Goal: Task Accomplishment & Management: Manage account settings

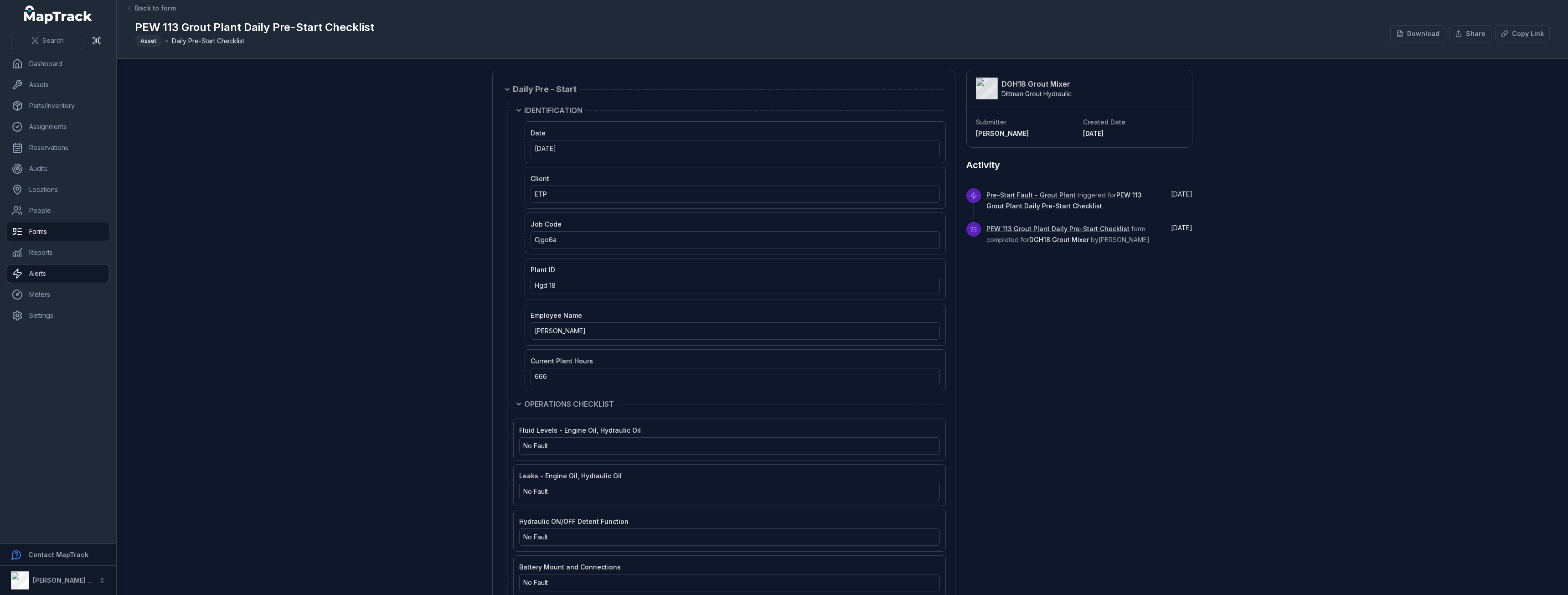
click at [37, 278] on link "Alerts" at bounding box center [58, 274] width 102 height 19
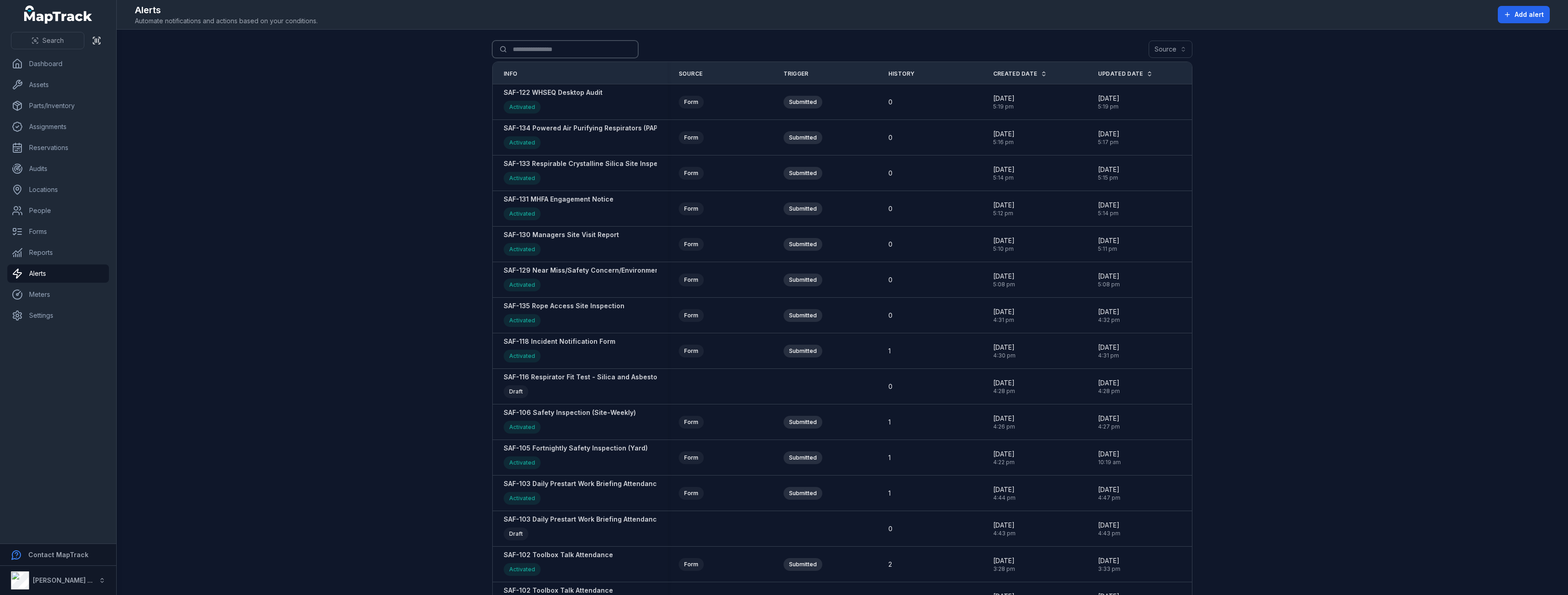
click at [535, 45] on input "Search for alerts" at bounding box center [565, 49] width 146 height 17
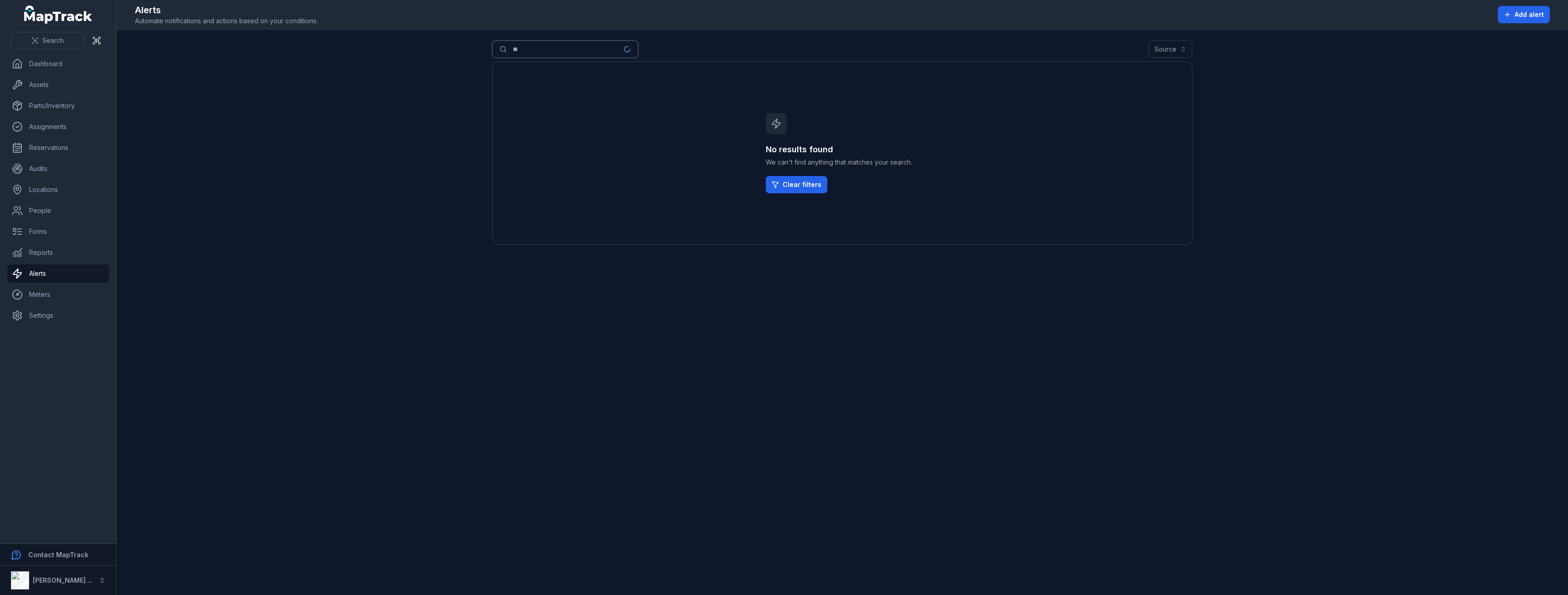
type input "*"
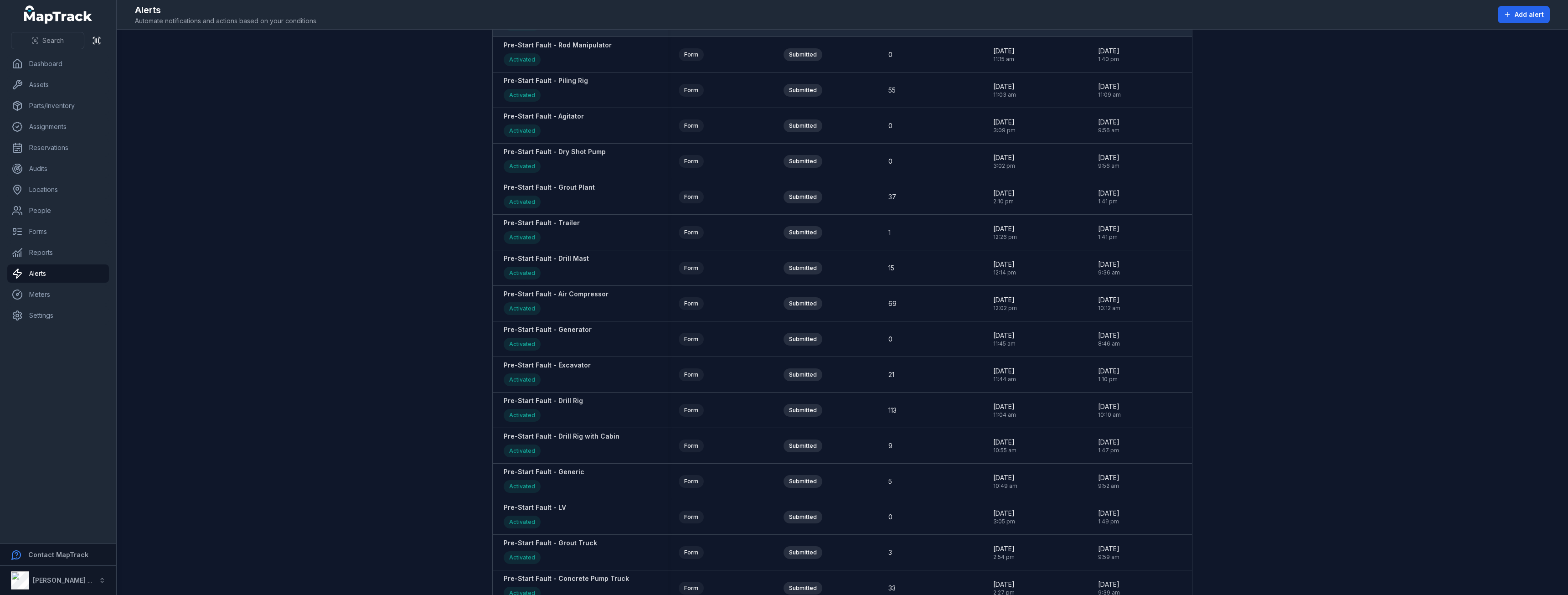
scroll to position [1095, 0]
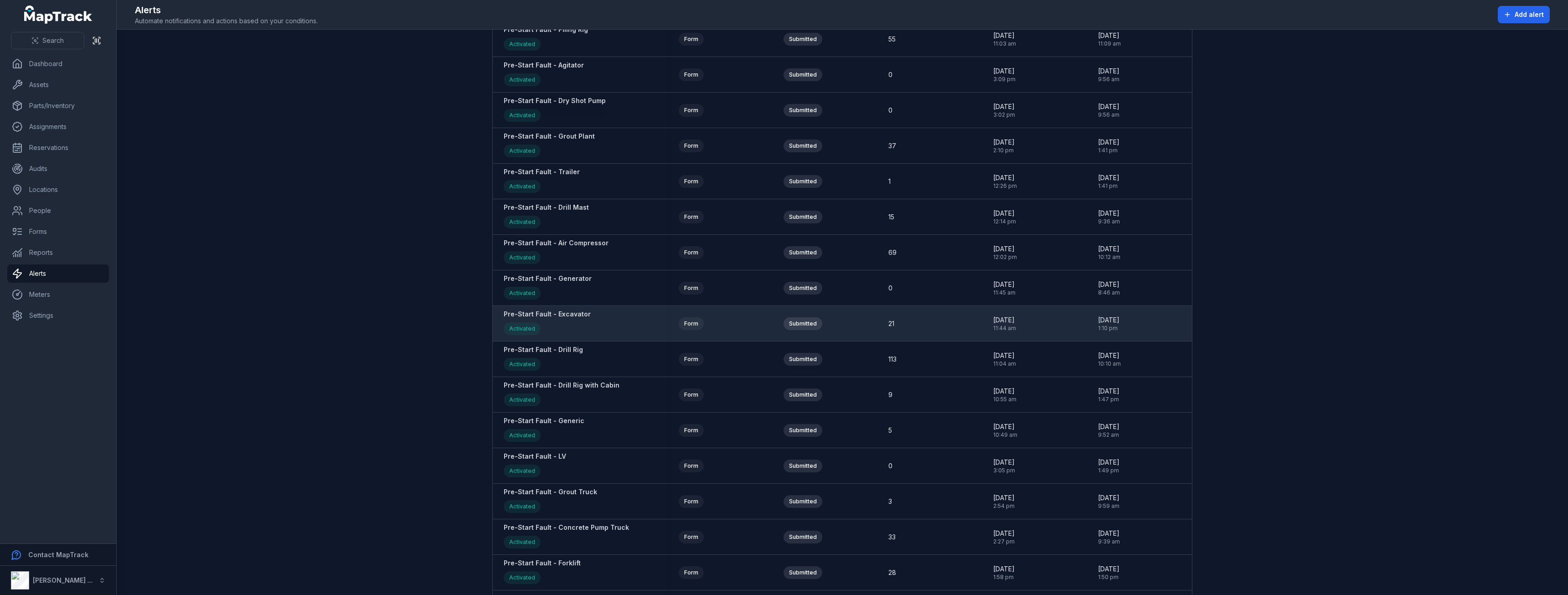
click at [558, 318] on strong "Pre-Start Fault - Excavator" at bounding box center [546, 315] width 87 height 9
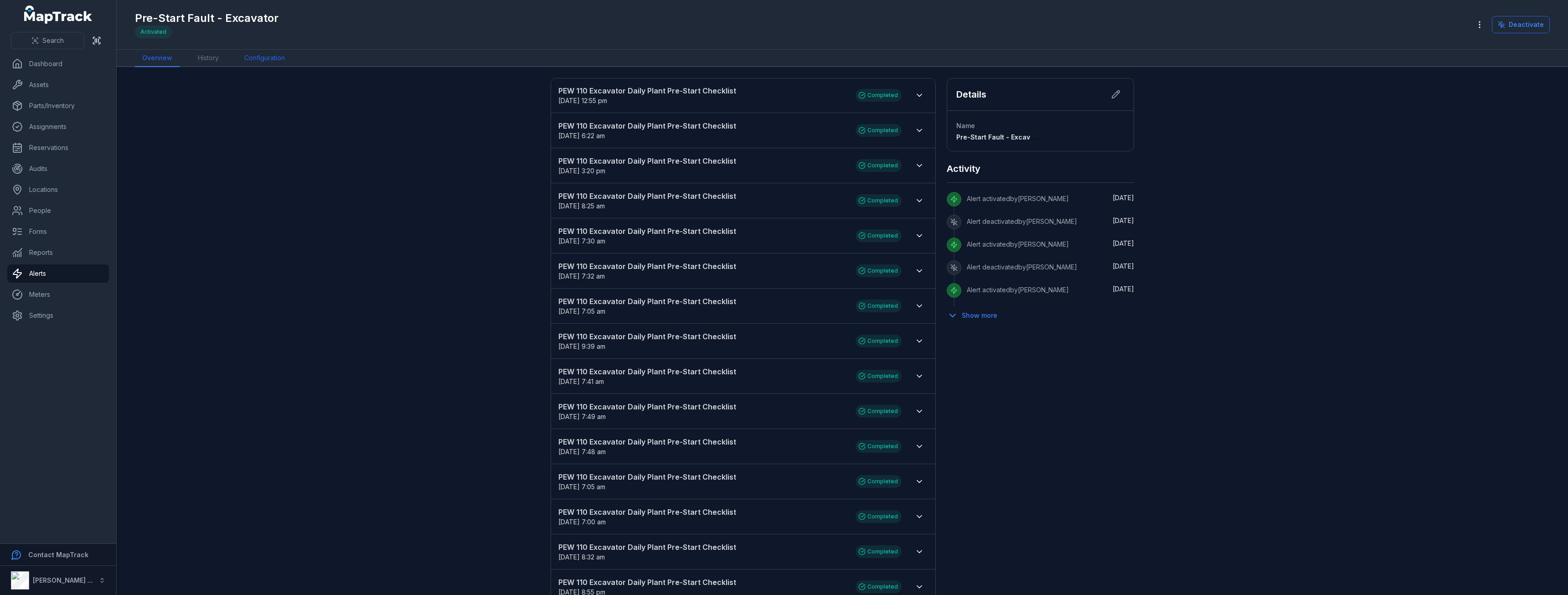
click at [266, 59] on link "Configuration" at bounding box center [265, 58] width 55 height 17
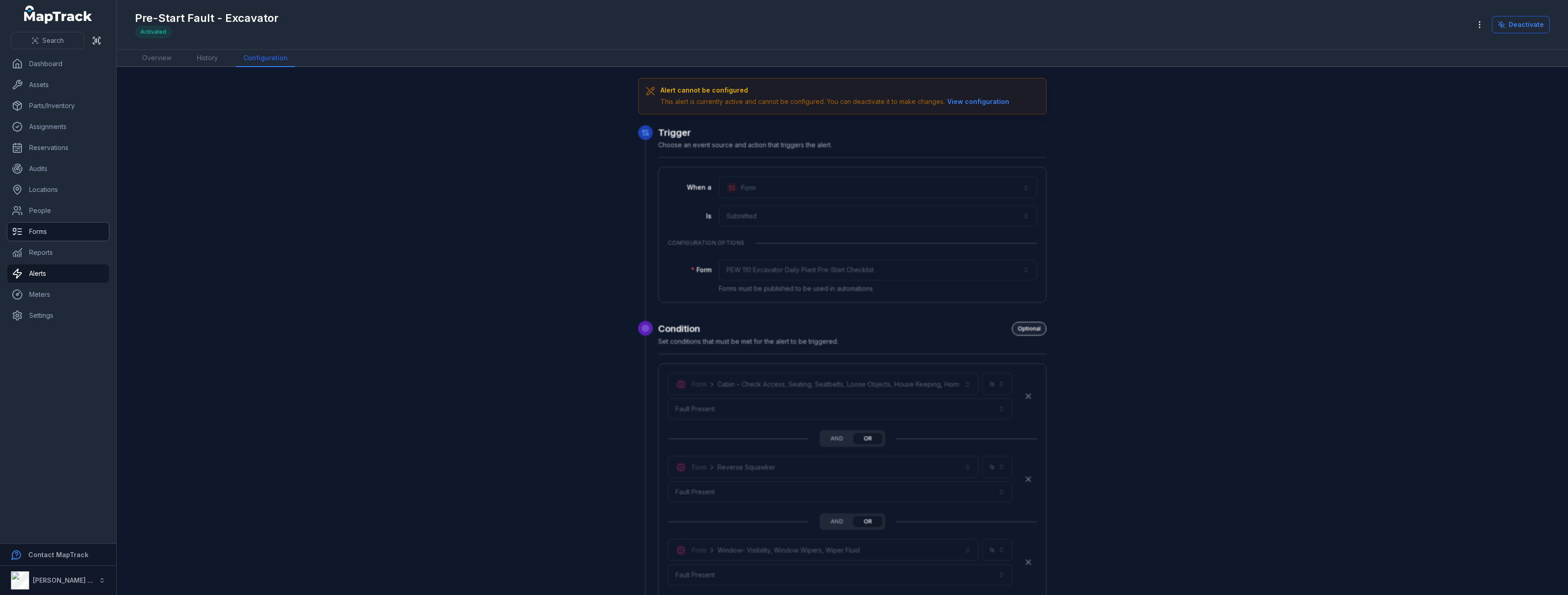
click at [51, 227] on link "Forms" at bounding box center [58, 231] width 102 height 19
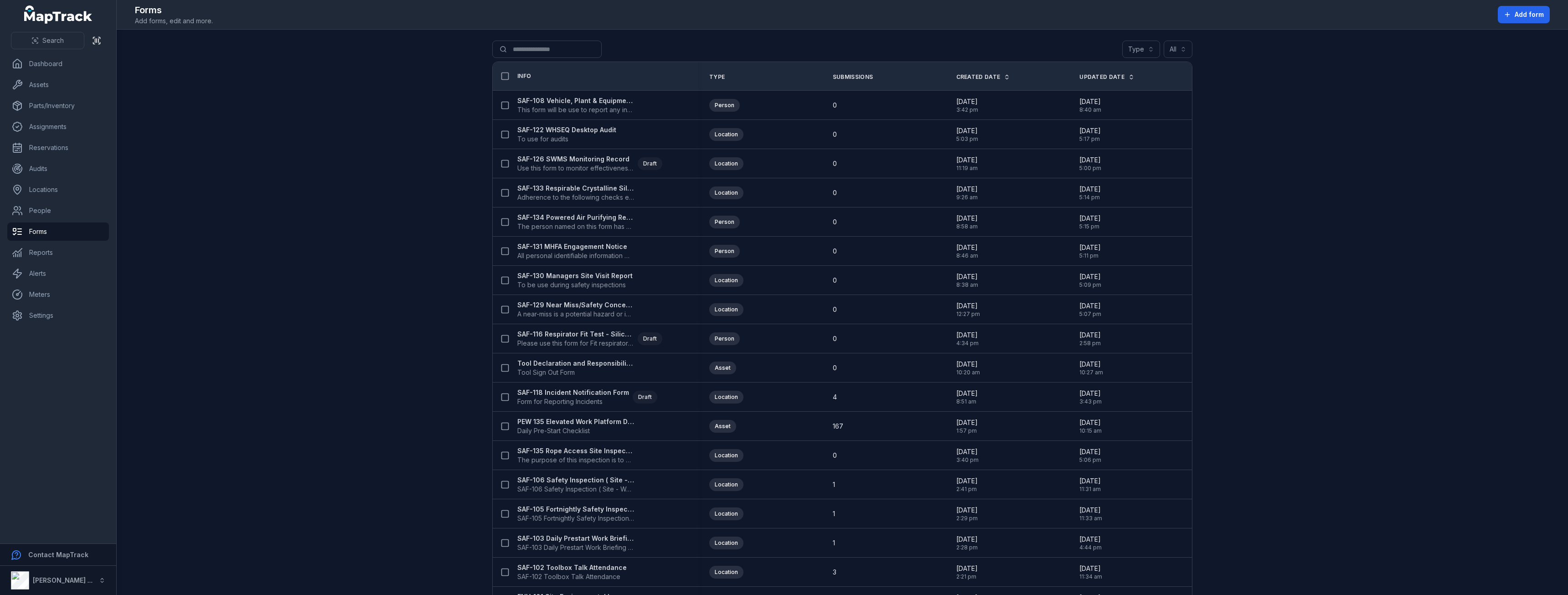
click at [532, 58] on div "Search for forms Type All" at bounding box center [842, 51] width 701 height 21
click at [532, 55] on input "Search for forms" at bounding box center [565, 49] width 146 height 17
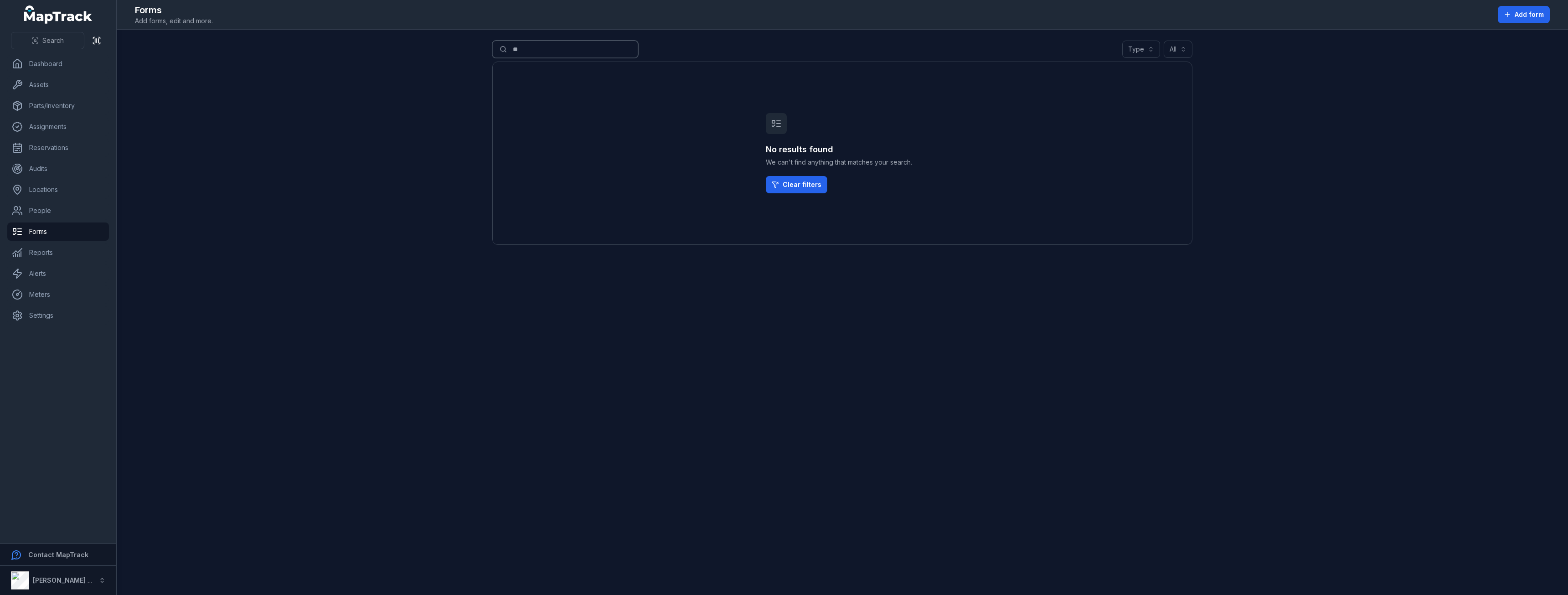
type input "*"
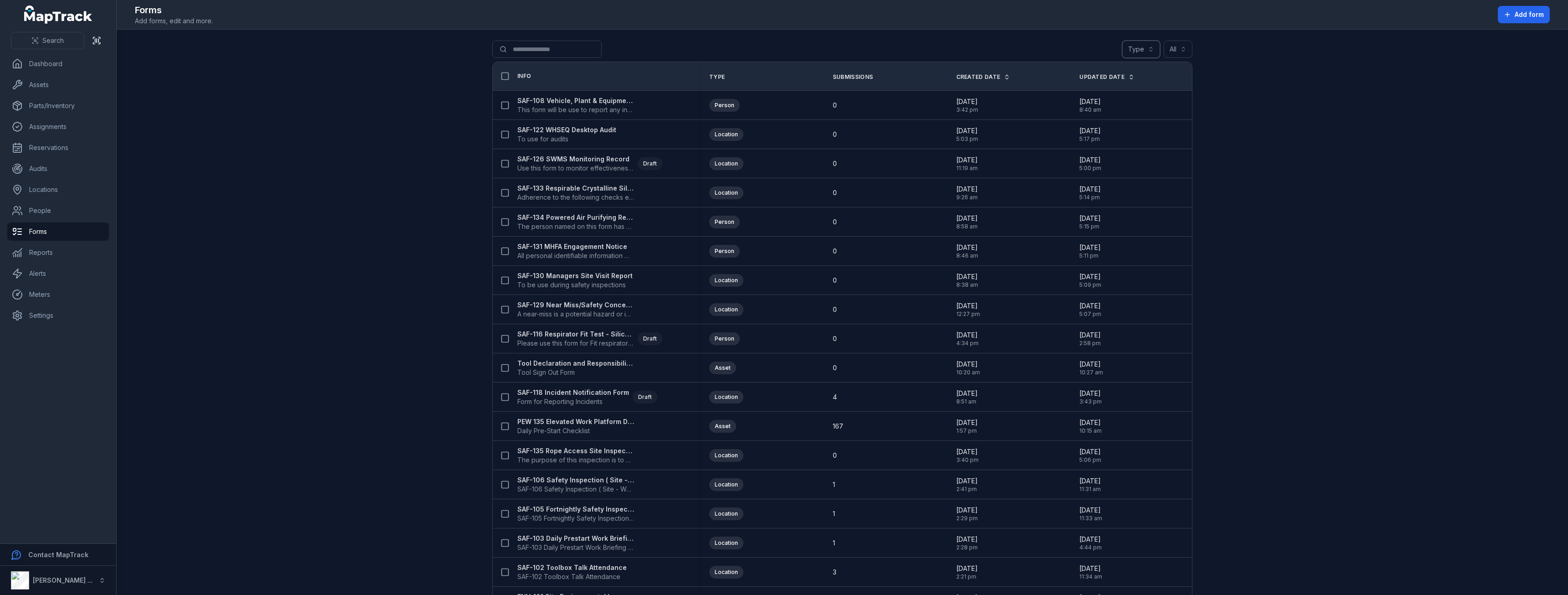
click at [1143, 51] on button "Type" at bounding box center [1141, 49] width 38 height 17
click at [1096, 74] on div "Asset" at bounding box center [1108, 72] width 76 height 9
click at [1093, 33] on main "Search for forms Type All Info Type Submissions Created Date Updated Date SAF-1…" at bounding box center [842, 312] width 1452 height 566
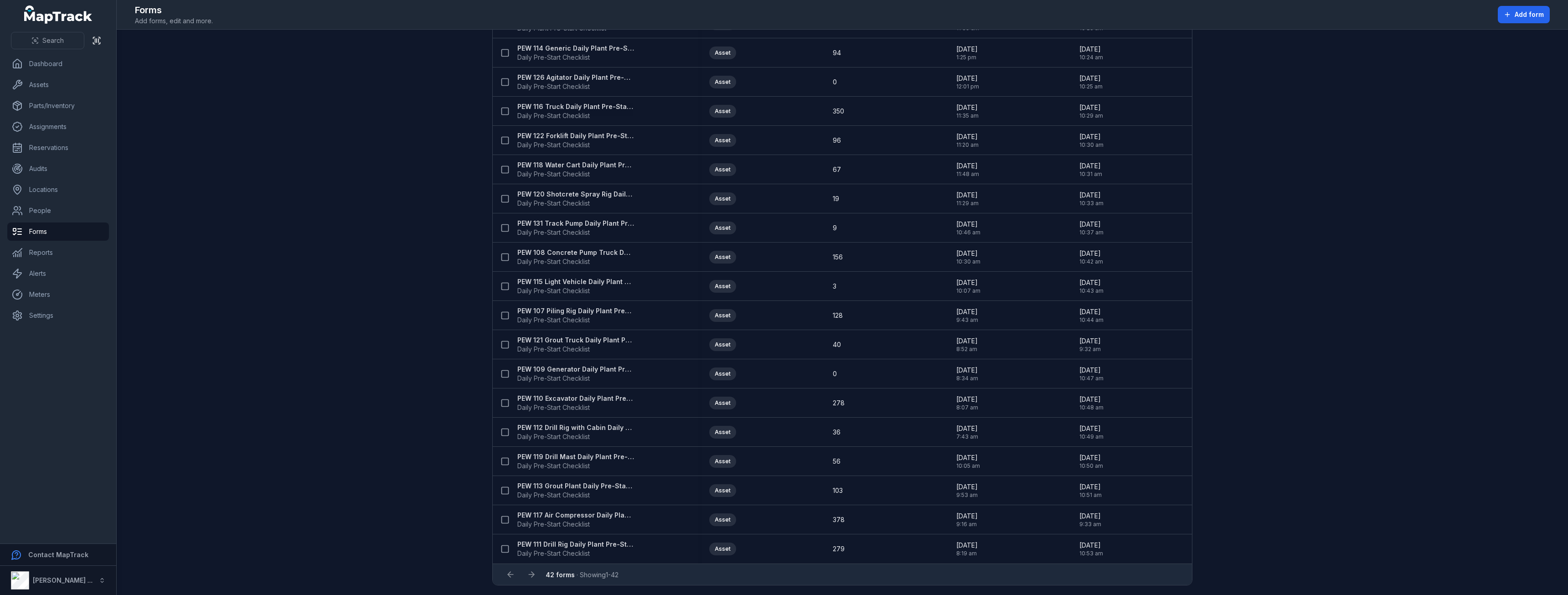
scroll to position [755, 0]
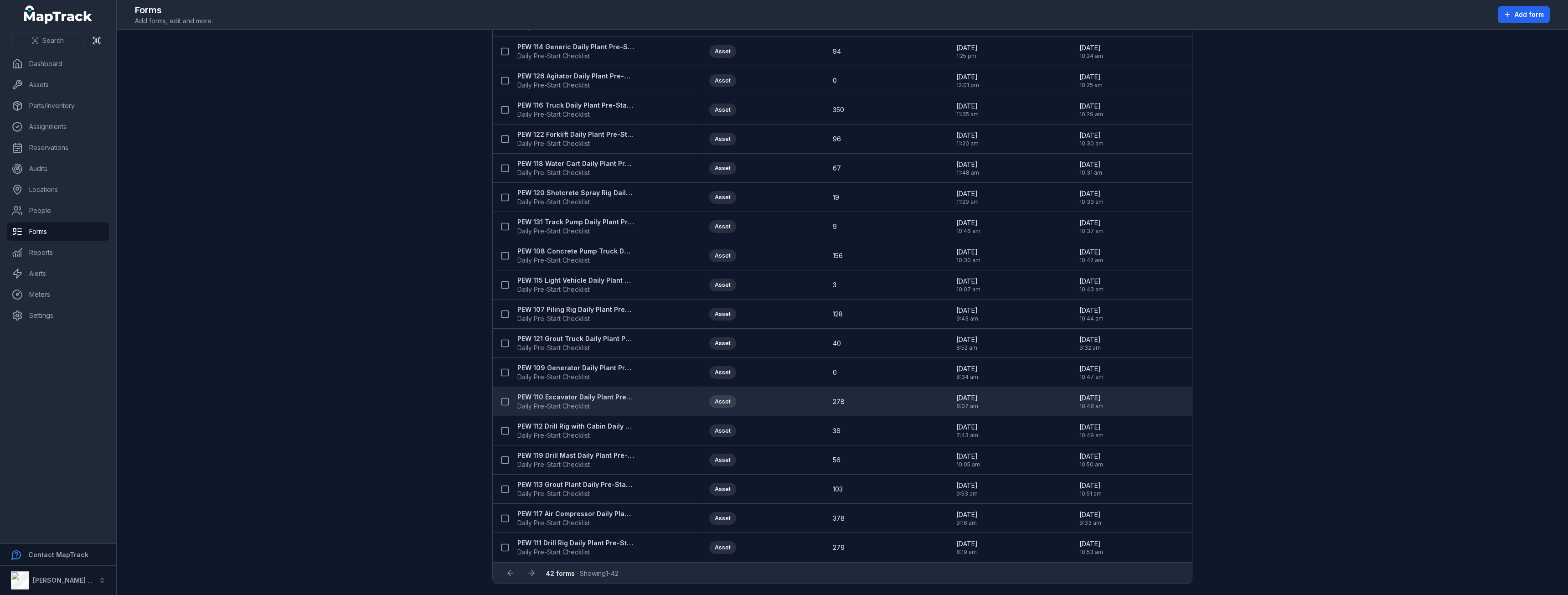
click at [560, 397] on strong "PEW 110 Excavator Daily Plant Pre-Start Checklist" at bounding box center [575, 397] width 116 height 9
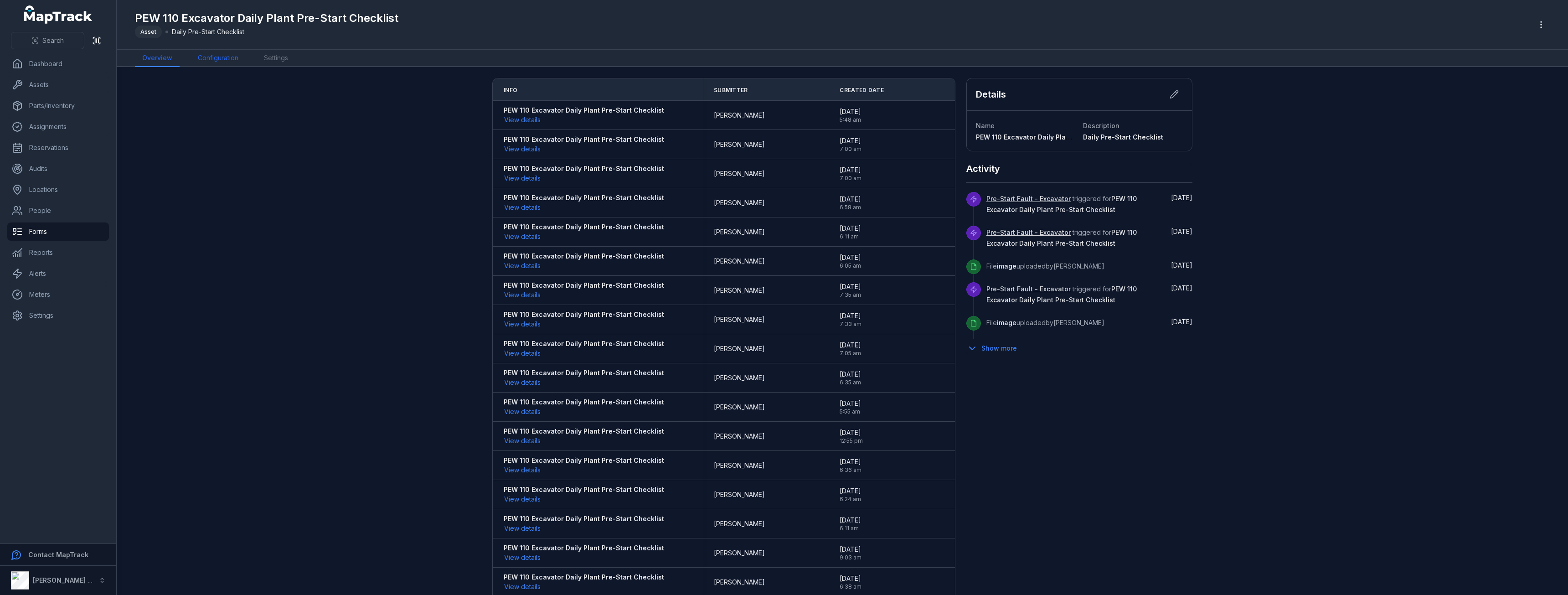
click at [216, 55] on link "Configuration" at bounding box center [218, 58] width 55 height 17
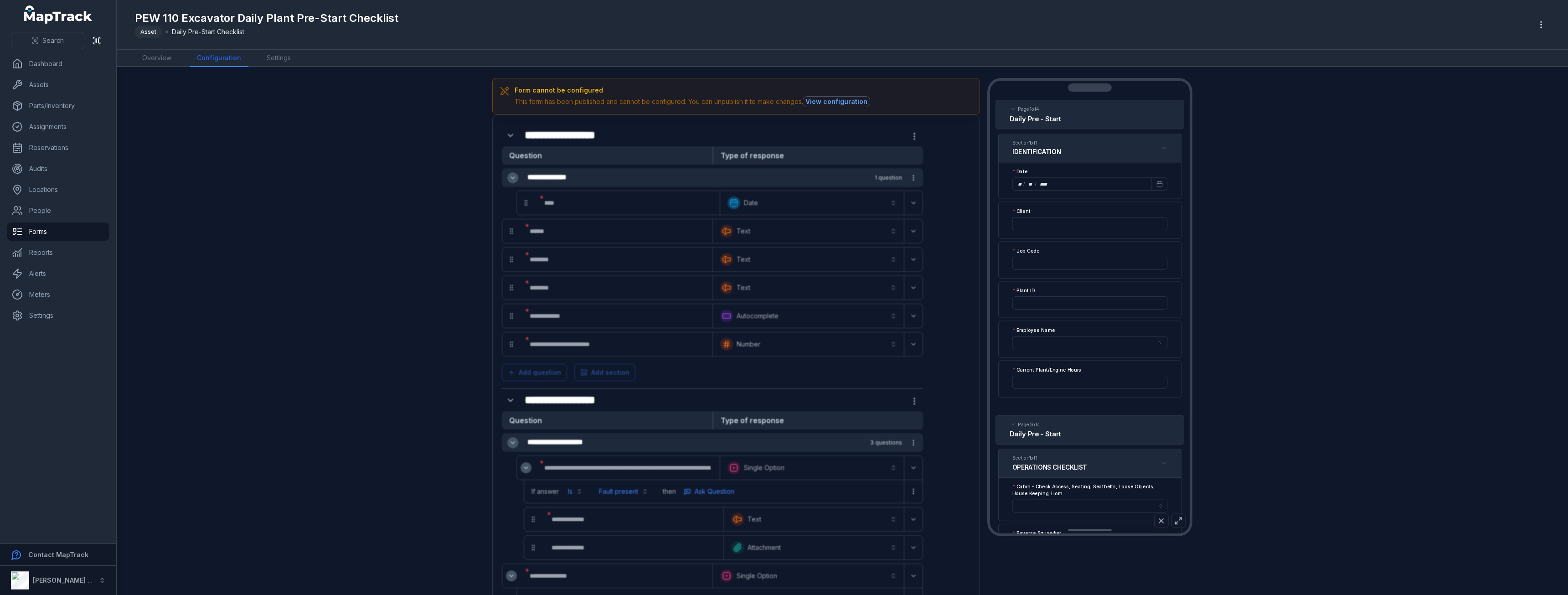
click at [844, 102] on button "View configuration" at bounding box center [837, 102] width 67 height 10
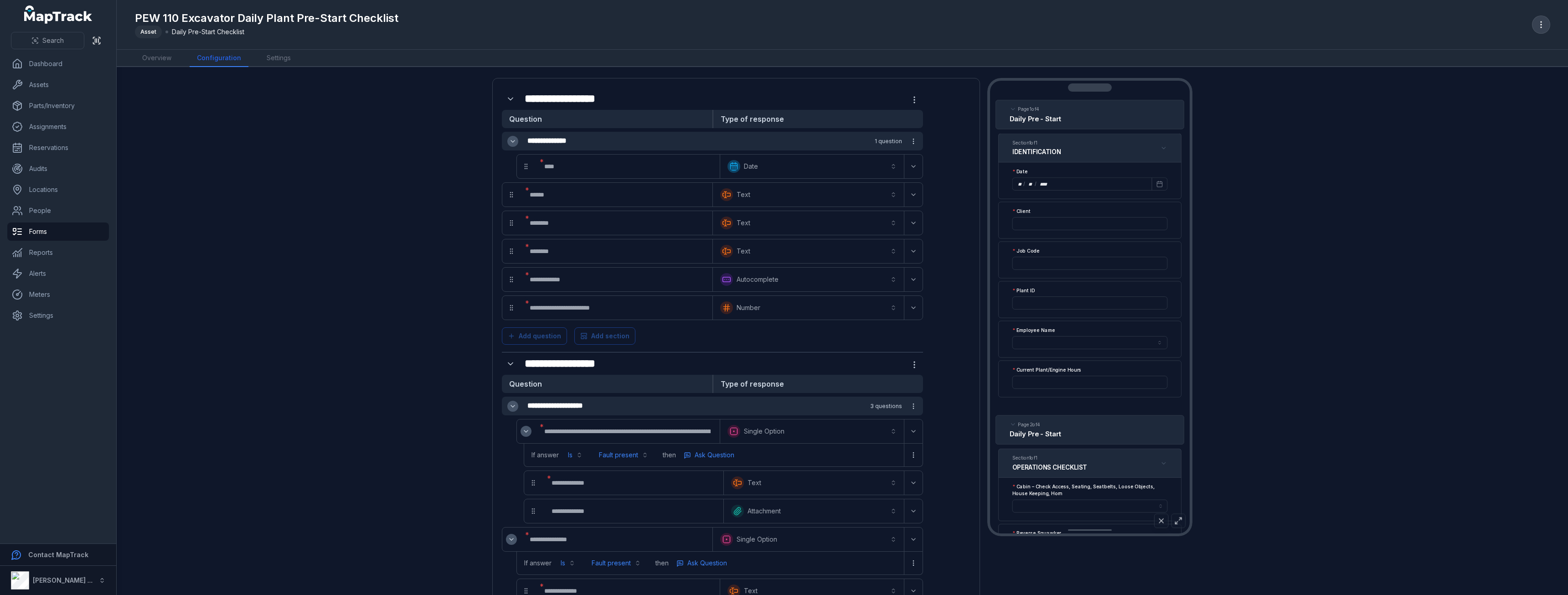
click at [1539, 21] on icon "button" at bounding box center [1541, 24] width 9 height 9
click at [1544, 21] on icon "button" at bounding box center [1541, 24] width 9 height 9
click at [1483, 47] on div "Unpublish form" at bounding box center [1495, 49] width 102 height 16
